Goal: Information Seeking & Learning: Learn about a topic

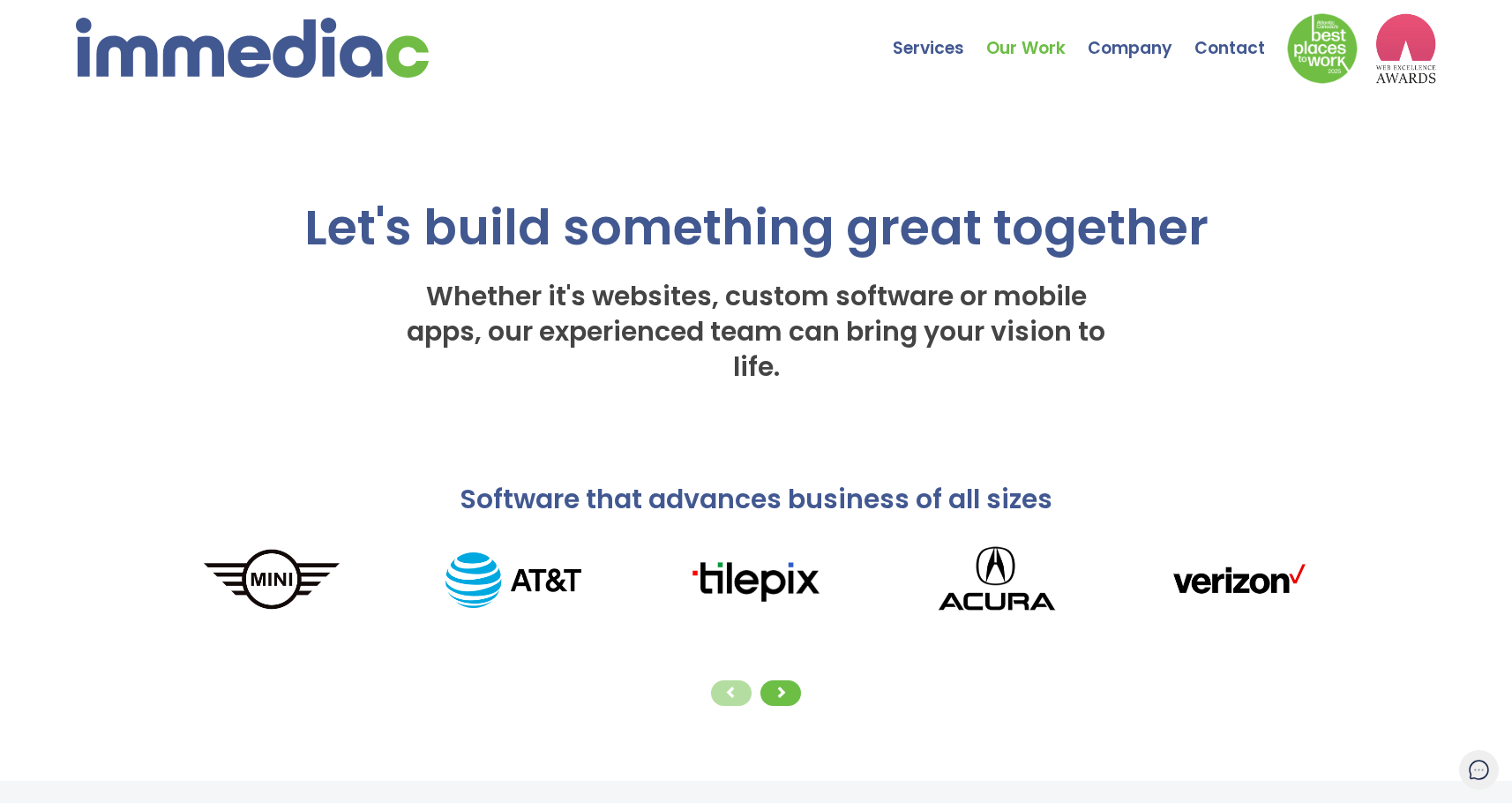
click at [1051, 45] on link "Our Work" at bounding box center [1037, 35] width 101 height 62
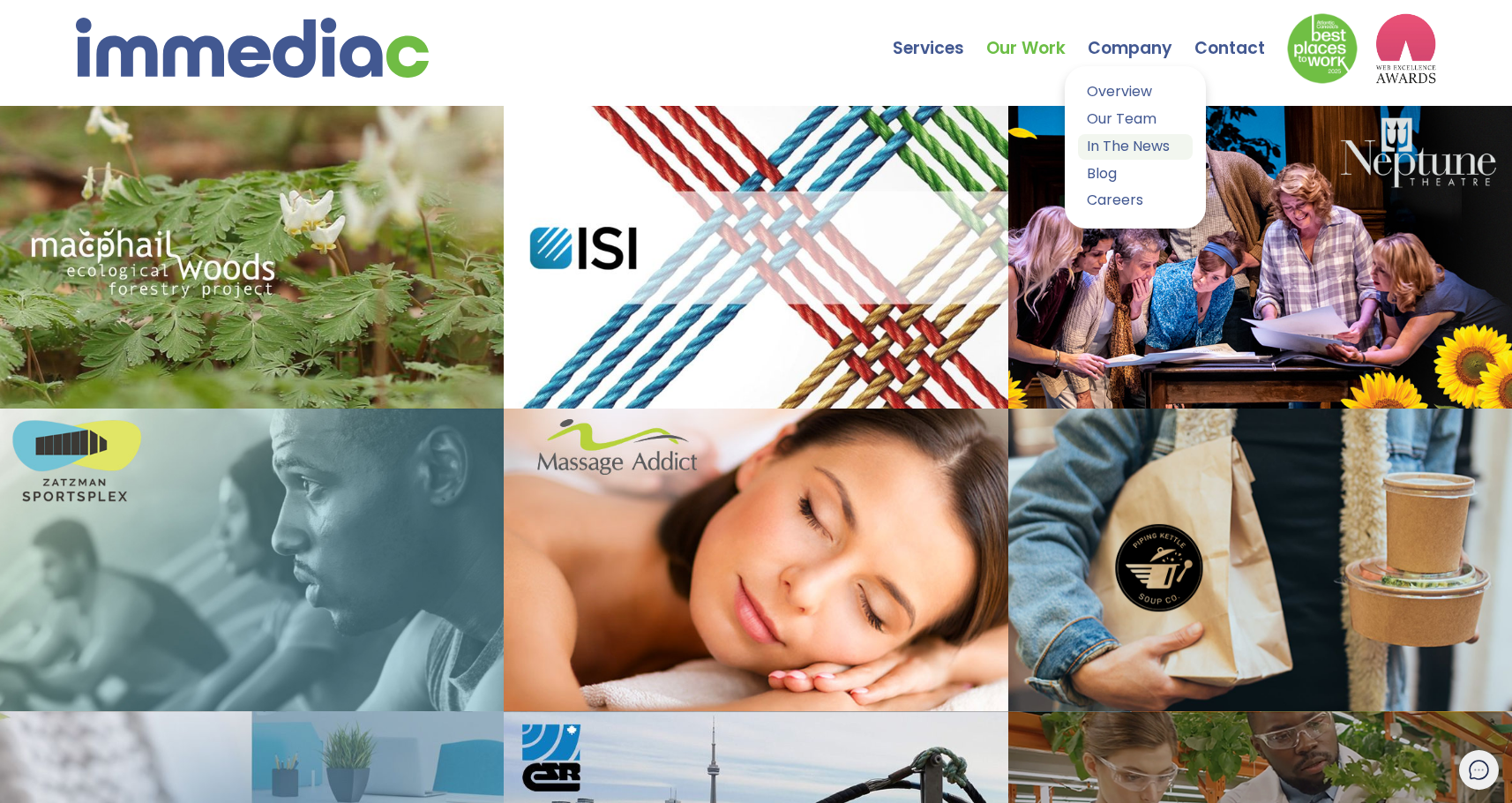
click at [1104, 140] on link "In The News" at bounding box center [1136, 147] width 114 height 26
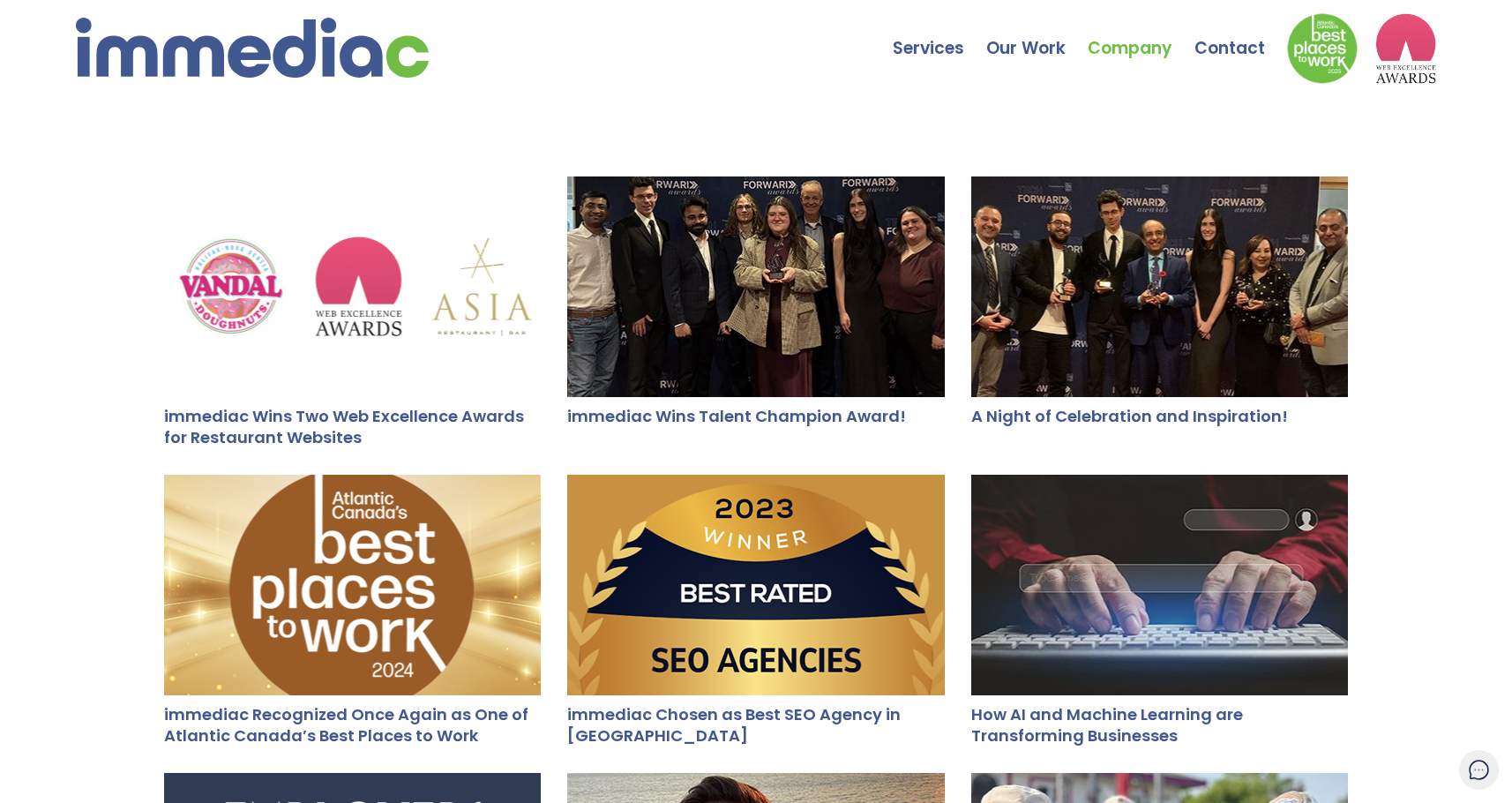
drag, startPoint x: 107, startPoint y: 416, endPoint x: 481, endPoint y: 320, distance: 386.1
click at [1118, 171] on link "Blog" at bounding box center [1136, 173] width 114 height 26
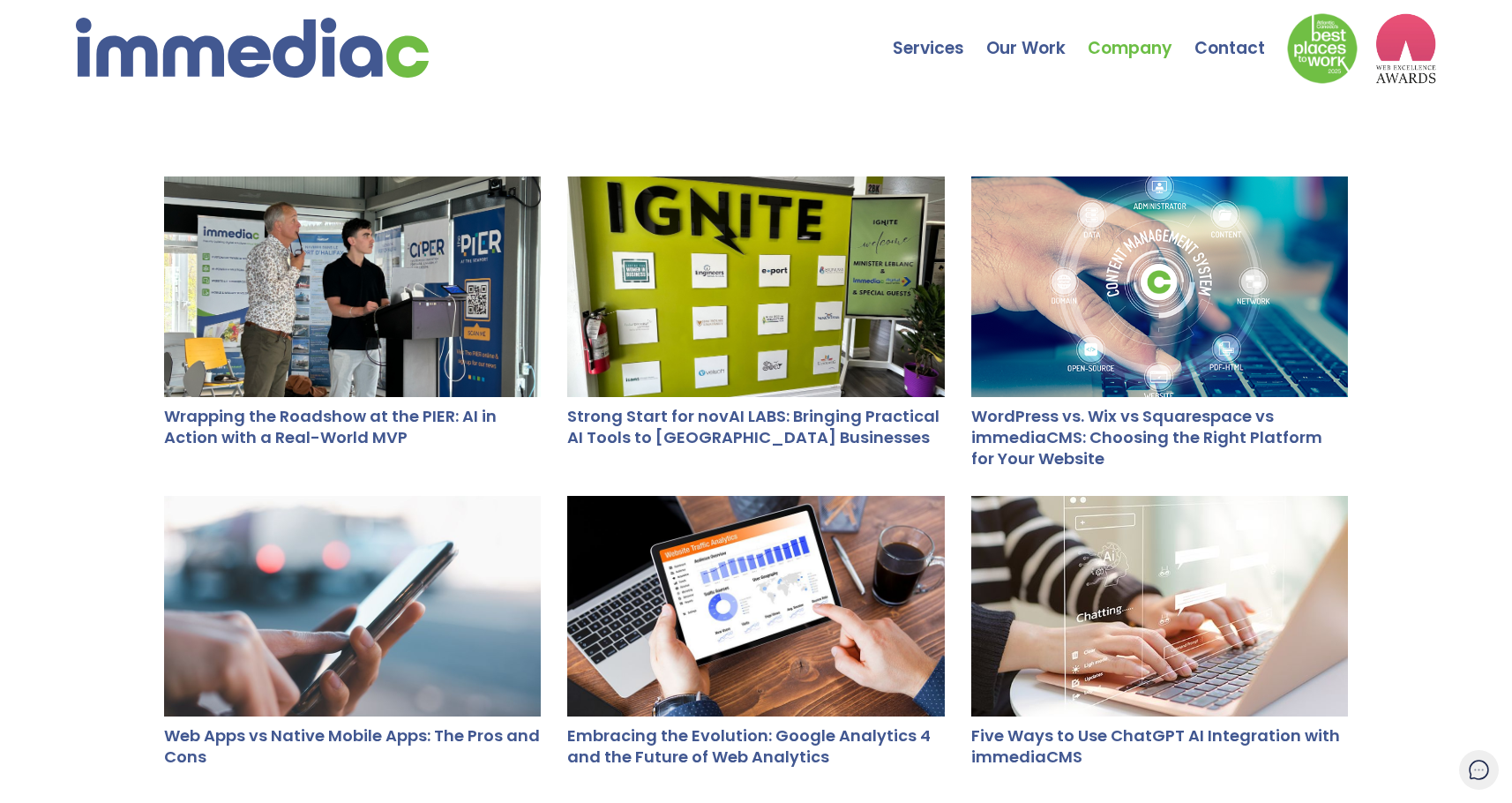
click at [368, 307] on div at bounding box center [352, 287] width 376 height 221
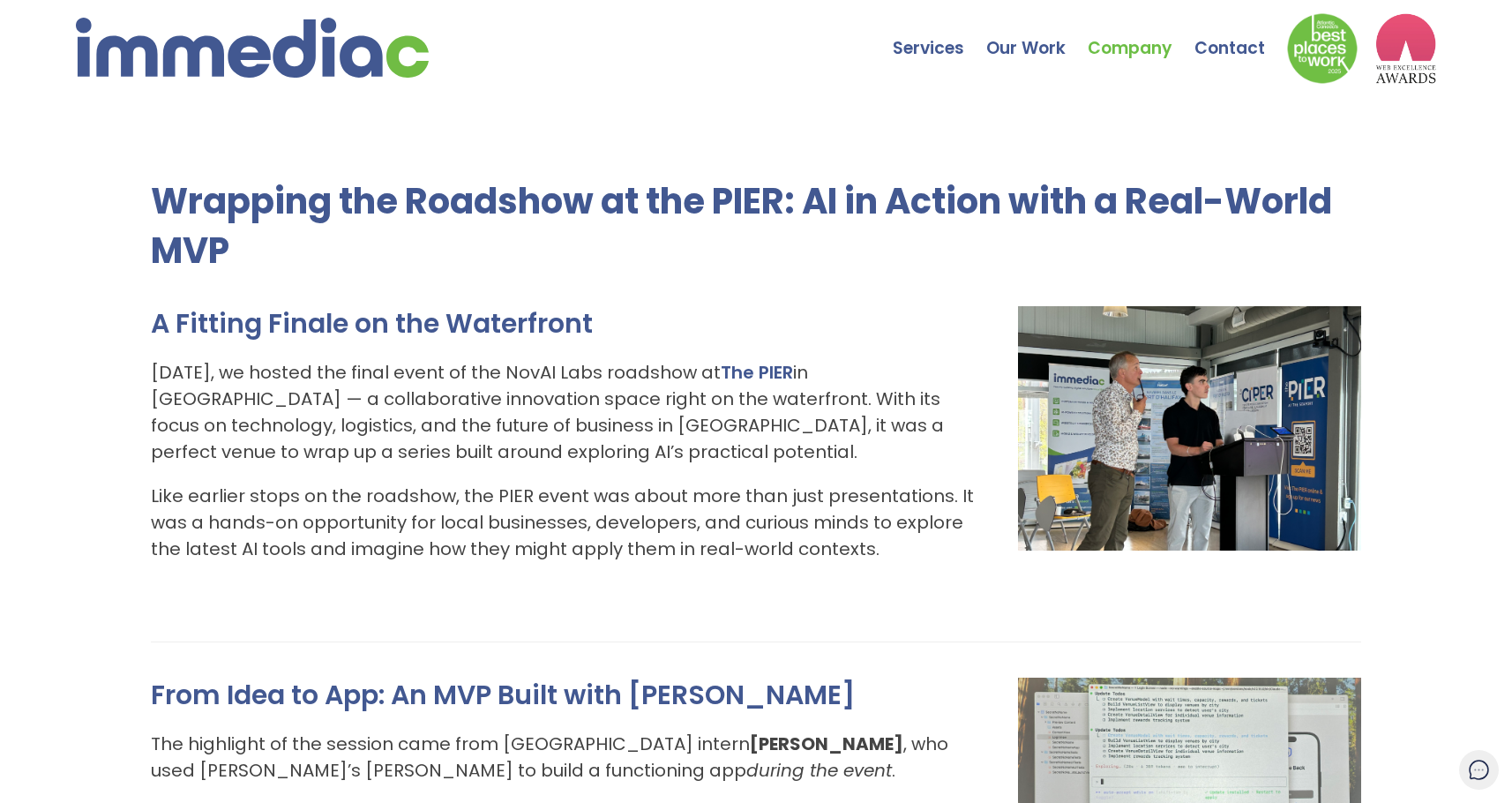
click at [272, 495] on p "Like earlier stops on the roadshow, the PIER event was about more than just pre…" at bounding box center [756, 522] width 1210 height 79
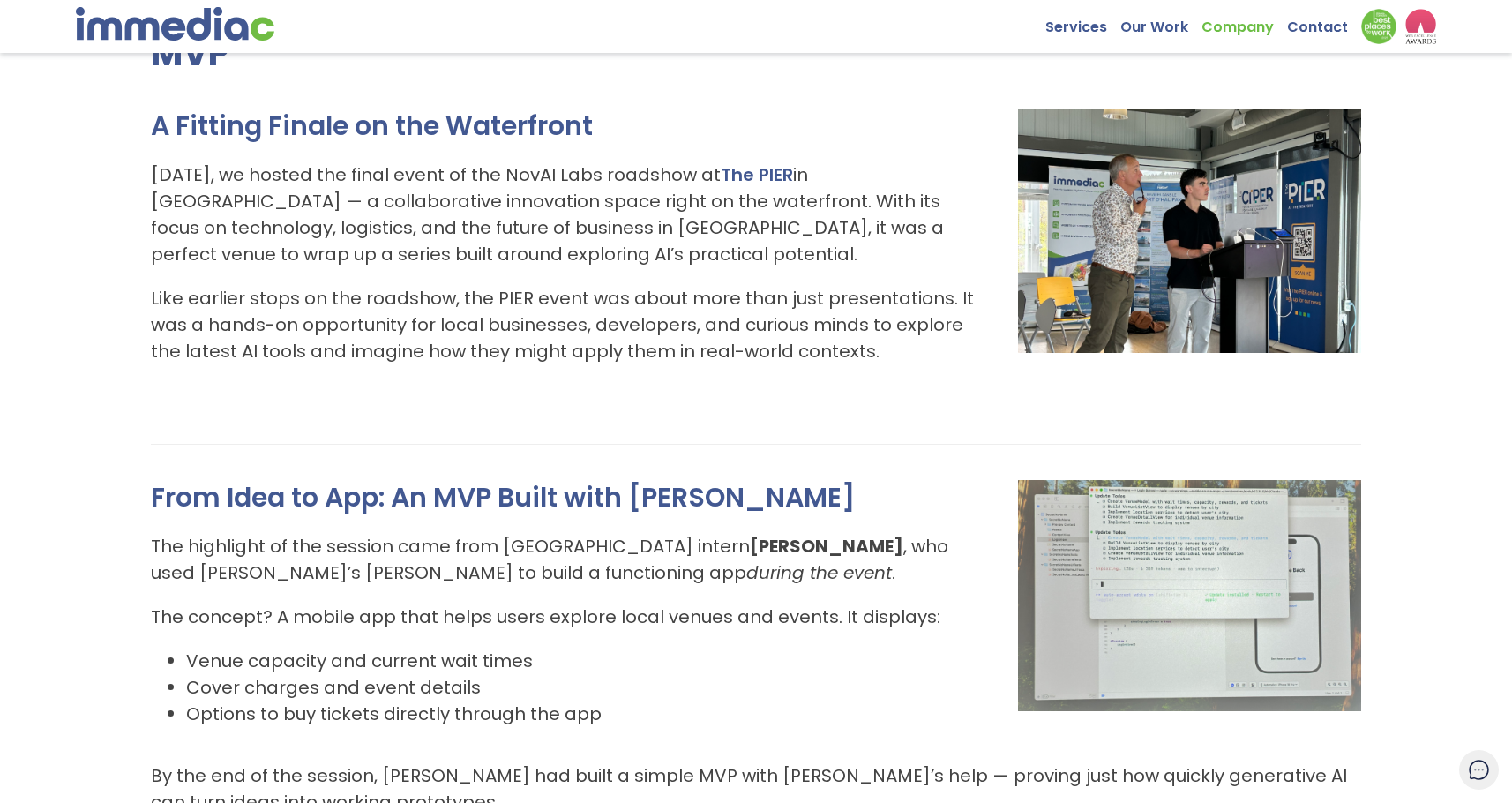
scroll to position [176, 0]
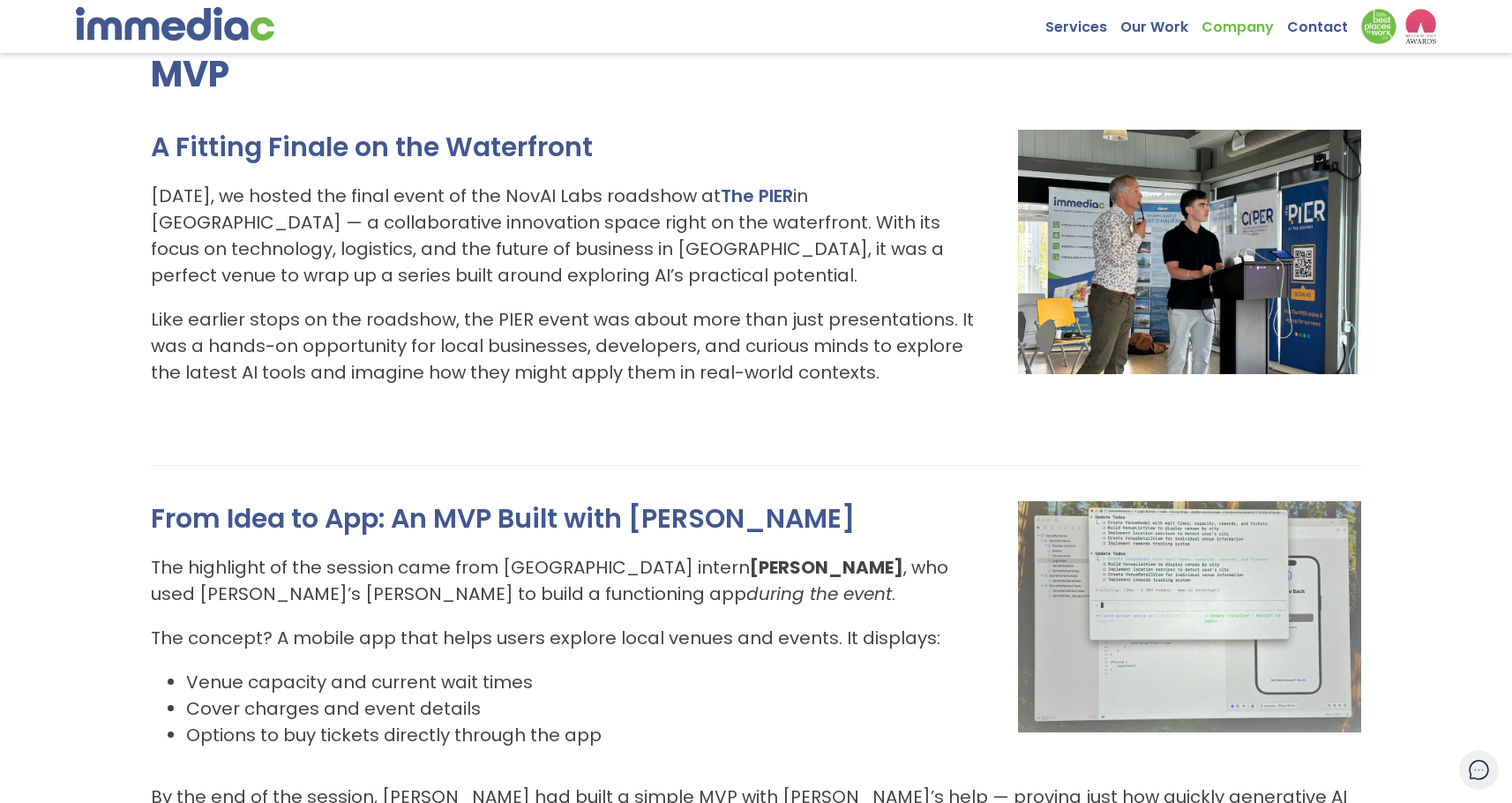
click at [264, 340] on p "Like earlier stops on the roadshow, the PIER event was about more than just pre…" at bounding box center [756, 345] width 1210 height 79
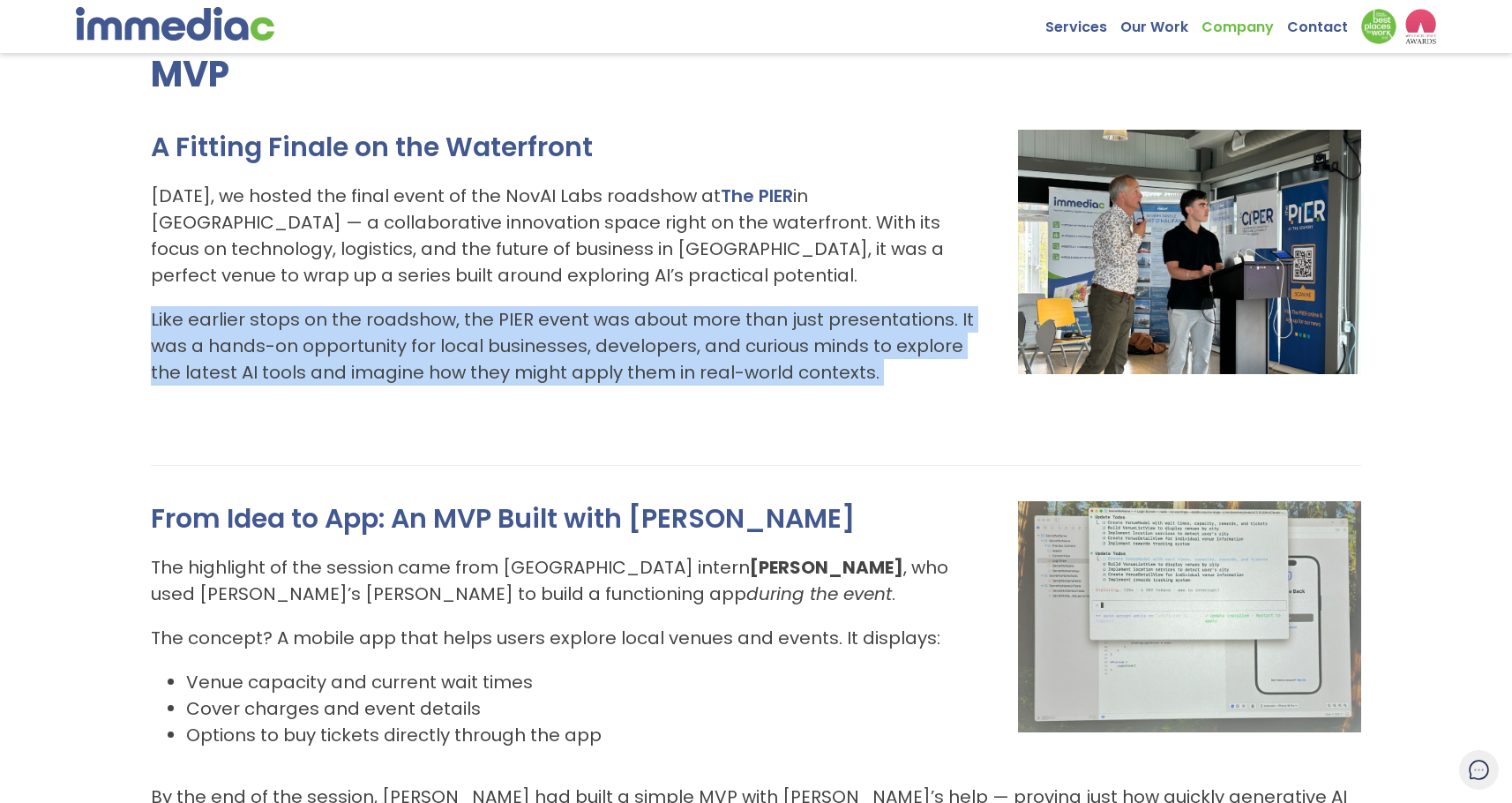
click at [264, 340] on p "Like earlier stops on the roadshow, the PIER event was about more than just pre…" at bounding box center [756, 345] width 1210 height 79
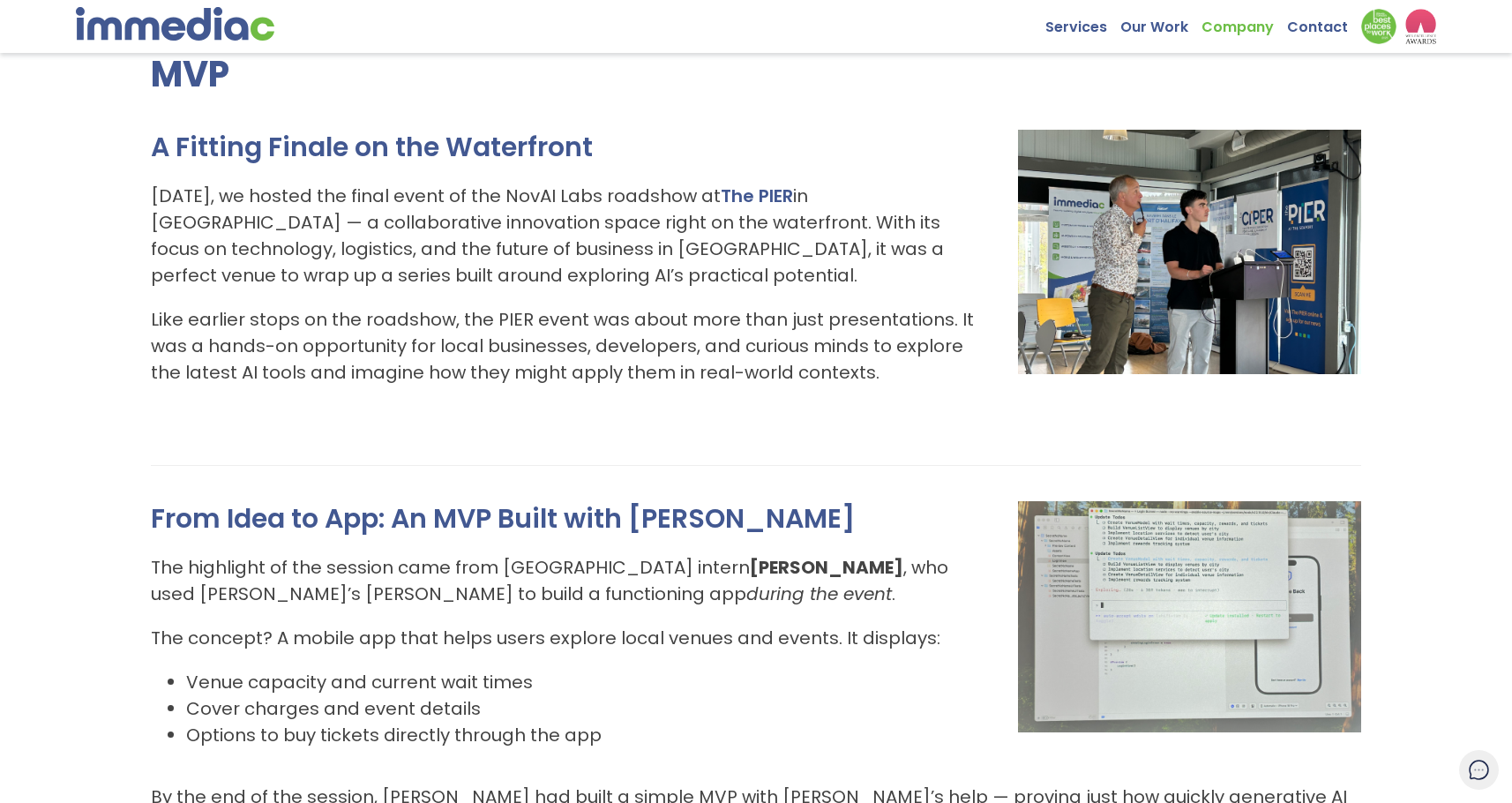
click at [349, 471] on div "A Fitting Finale on the Waterfront Last Friday, we hosted the final event of th…" at bounding box center [756, 803] width 1210 height 1347
